Goal: Transaction & Acquisition: Purchase product/service

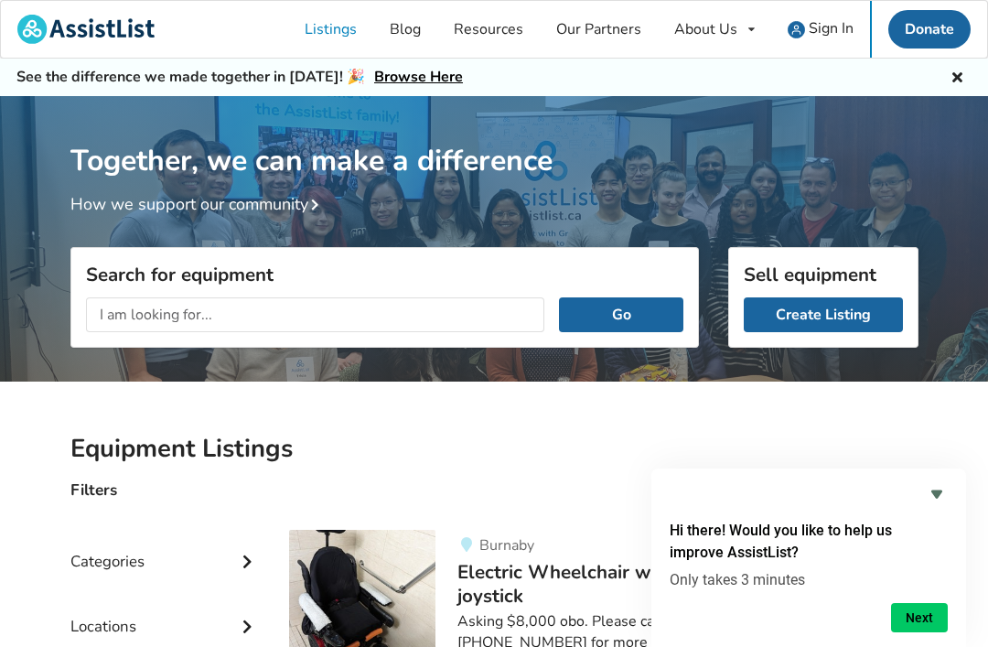
click at [238, 302] on input "text" at bounding box center [315, 314] width 459 height 35
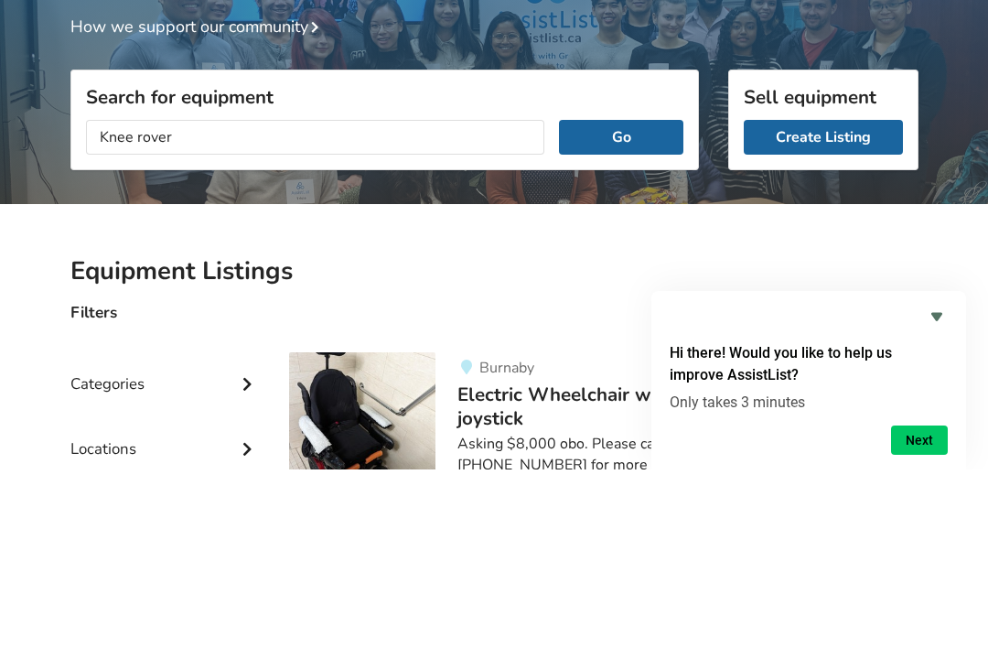
type input "Knee rover"
click at [621, 297] on button "Go" at bounding box center [620, 314] width 123 height 35
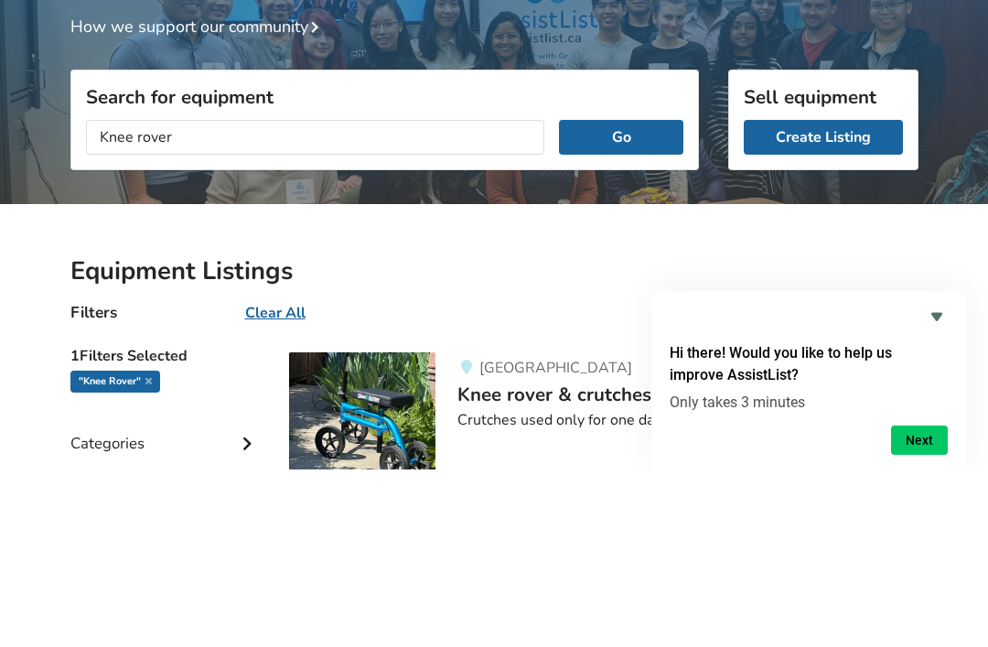
click at [604, 297] on button "Go" at bounding box center [620, 314] width 123 height 35
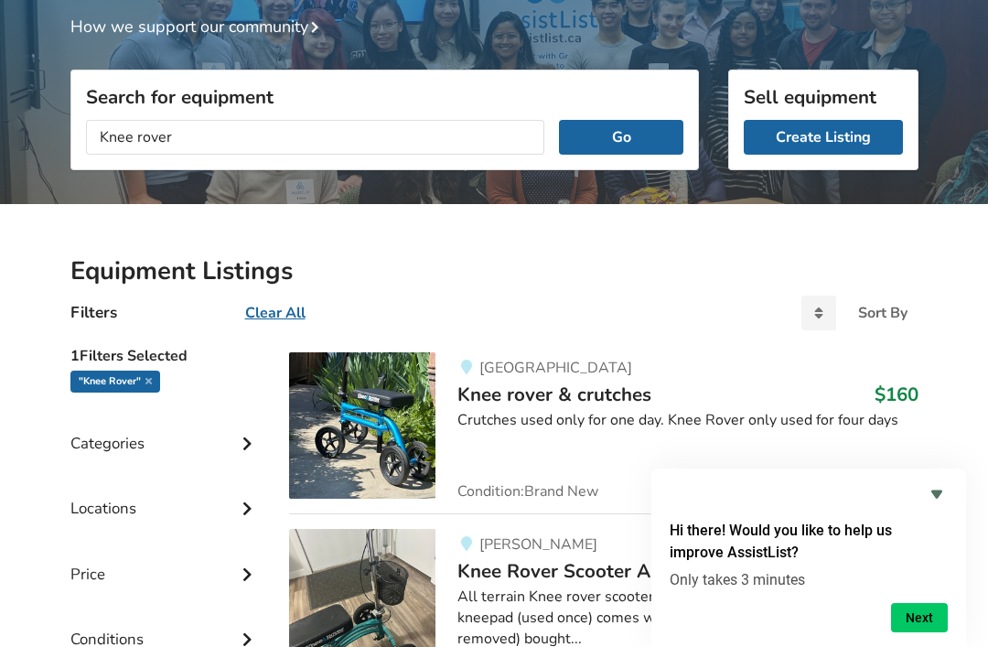
click at [938, 495] on icon "Hide survey" at bounding box center [936, 494] width 11 height 8
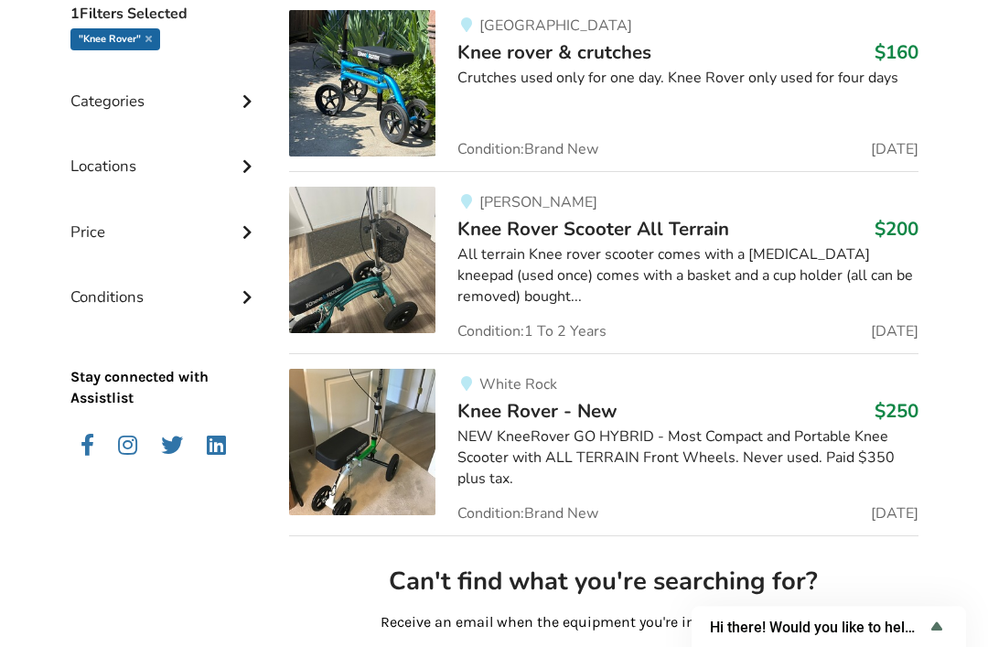
scroll to position [519, 0]
click at [555, 289] on div "All terrain Knee rover scooter comes with a [MEDICAL_DATA] kneepad (used once) …" at bounding box center [687, 276] width 460 height 63
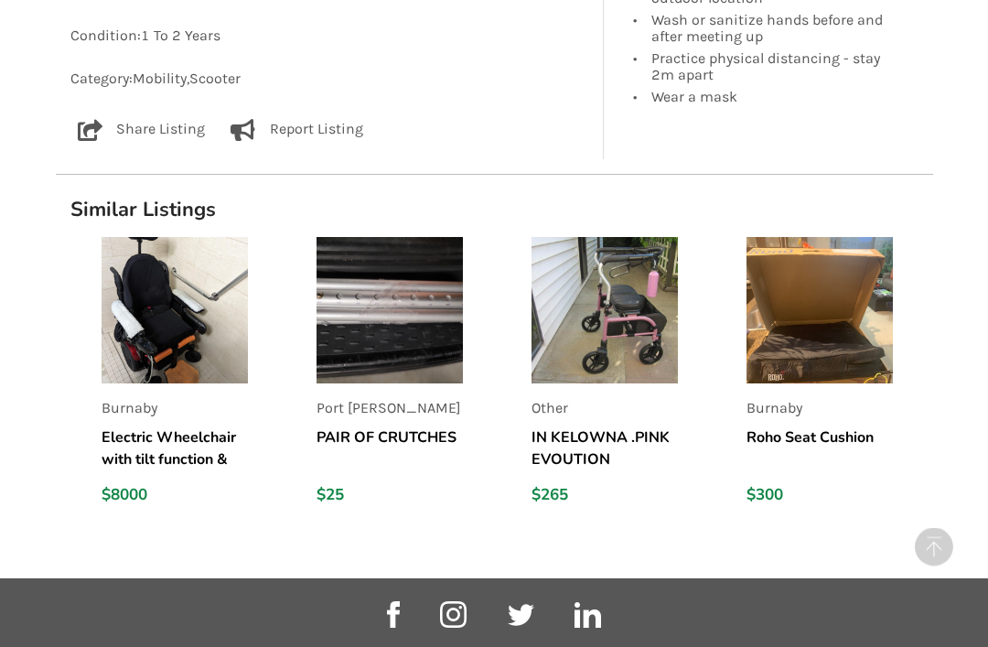
scroll to position [1226, 0]
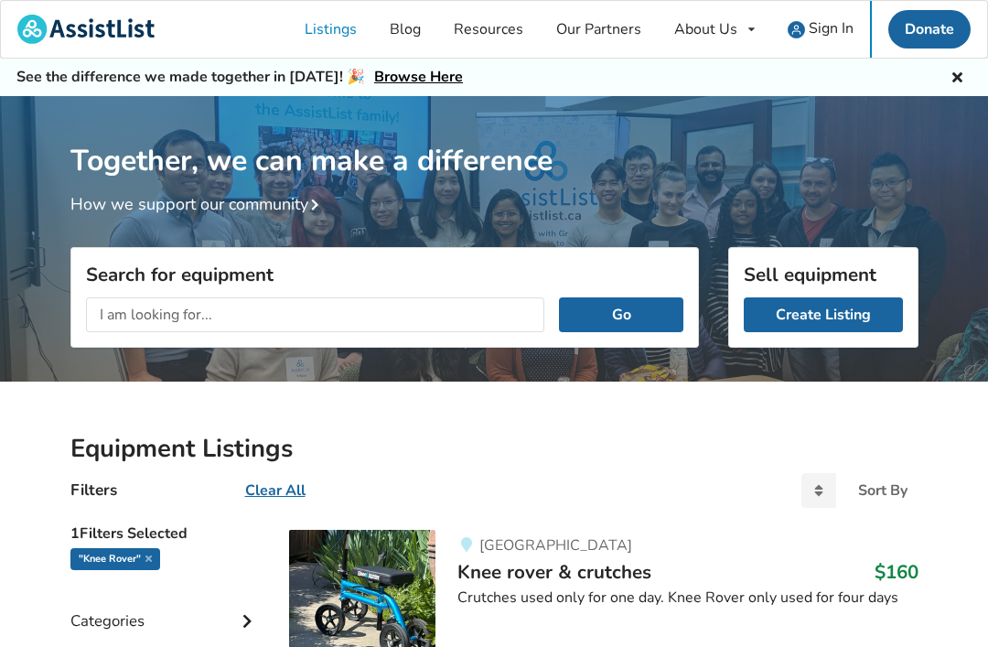
scroll to position [741, 0]
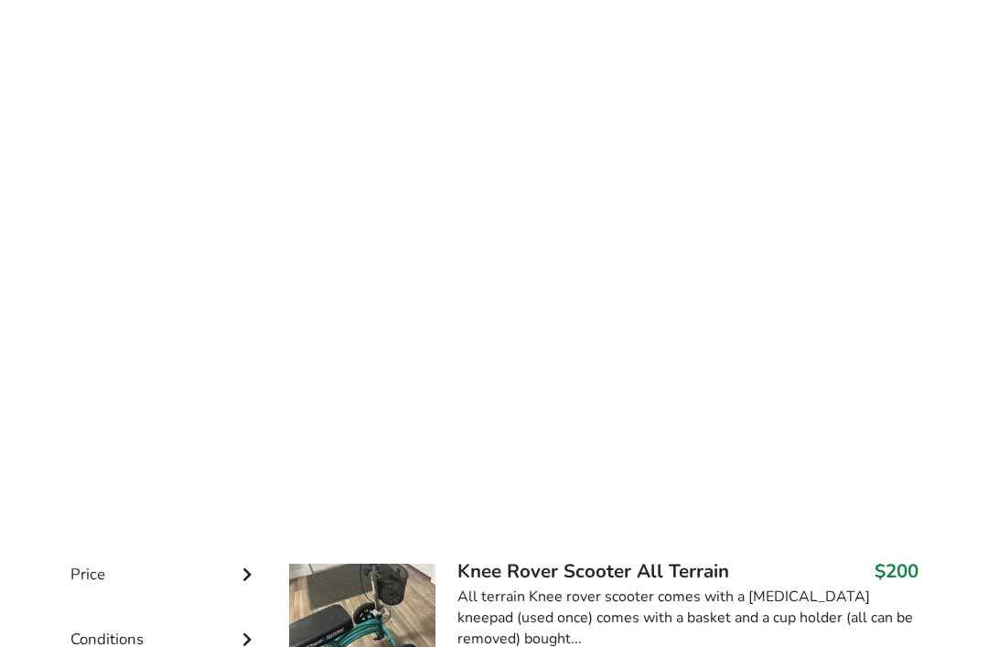
scroll to position [177, 0]
